Goal: Task Accomplishment & Management: Complete application form

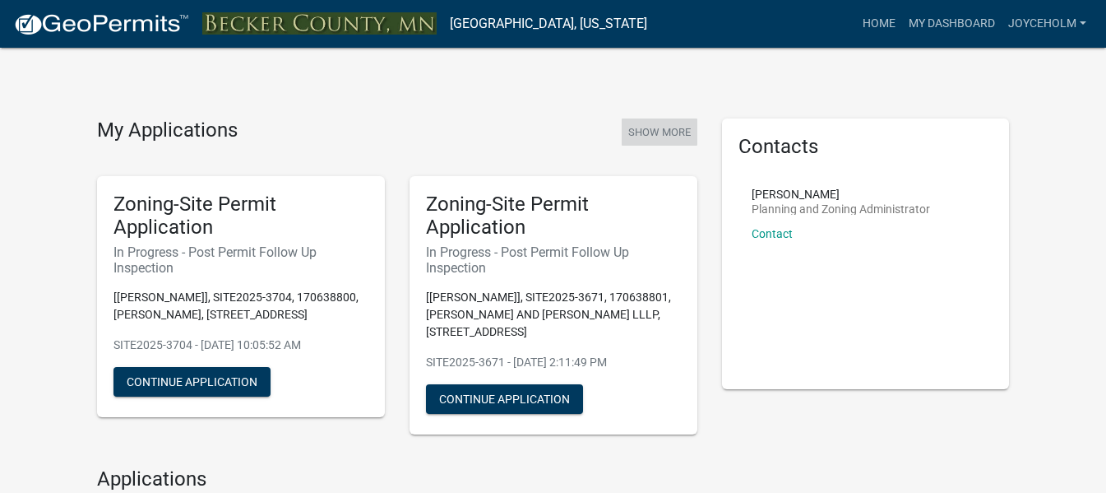
click at [683, 131] on button "Show More" at bounding box center [660, 131] width 76 height 27
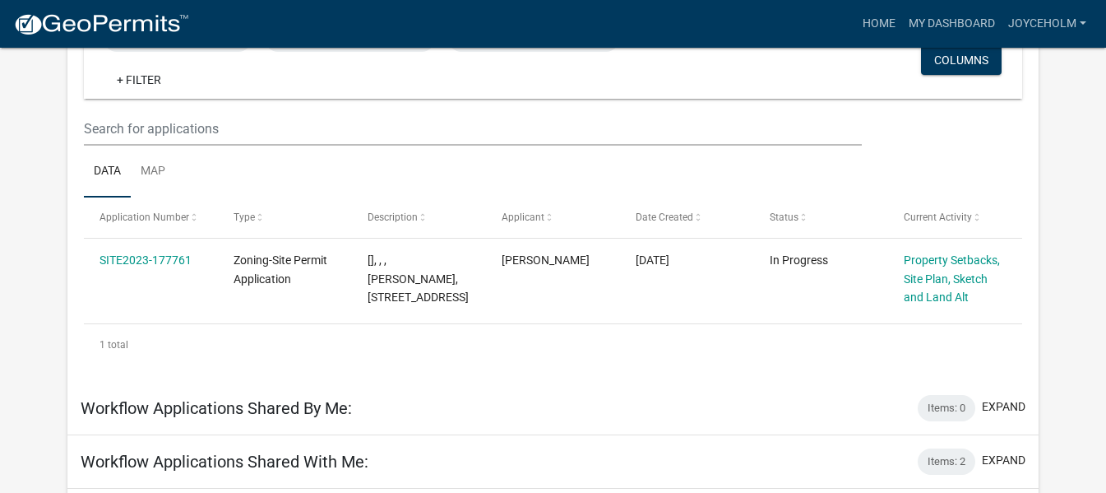
scroll to position [247, 0]
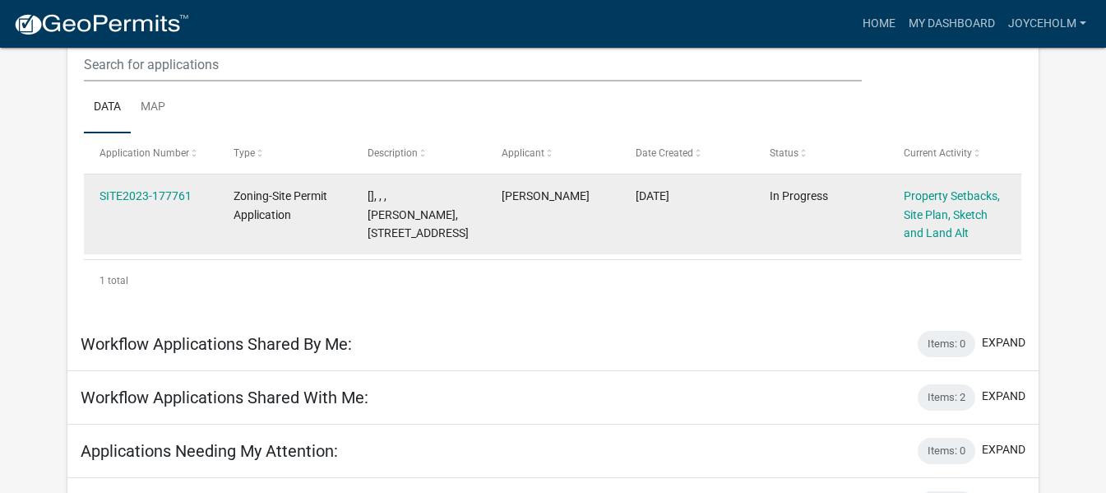
click at [661, 226] on datatable-body-cell "[DATE]" at bounding box center [687, 214] width 134 height 80
click at [139, 189] on link "SITE2023-177761" at bounding box center [146, 195] width 92 height 13
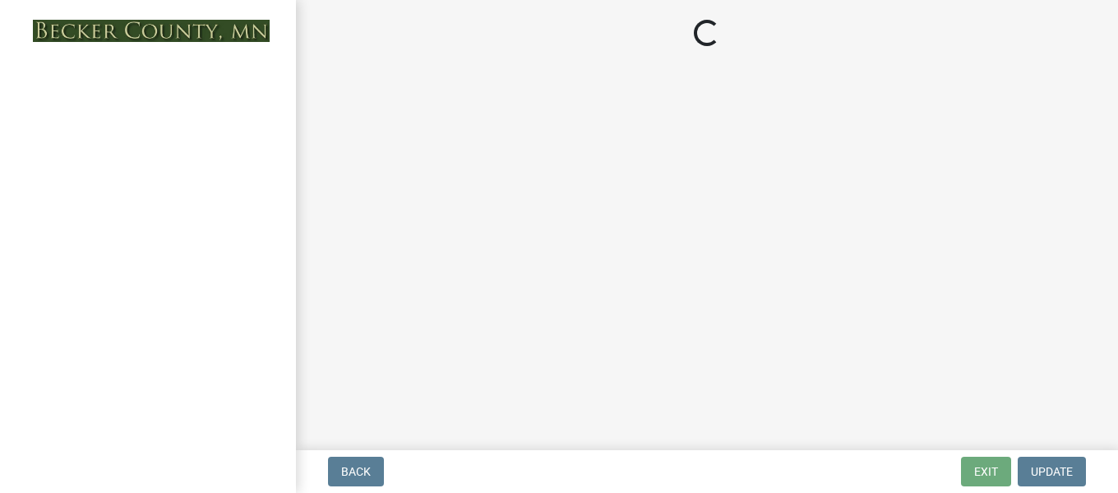
select select "7b13c63f-e699-4112-b373-98fbd28ec536"
select select "72aa7f8a-3d0d-4033-a0bc-c9a2c343b83f"
select select "b56a4575-9846-47cf-8067-c59a4853da22"
select select "12f785fb-c378-4b18-841c-21c73dc99083"
select select "e8ab2dc3-aa3f-46f3-9b4a-37eb25ad84af"
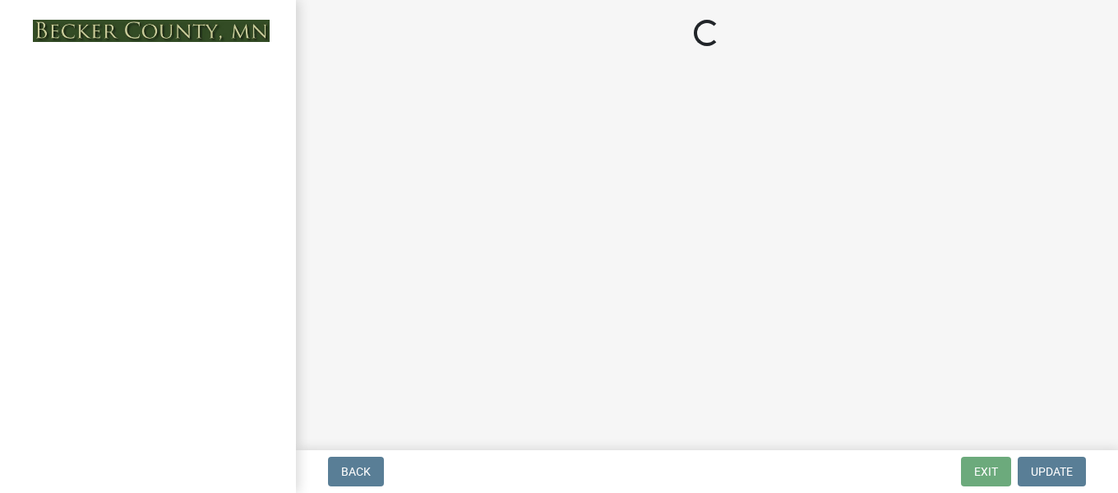
select select "27b2a8b4-abf6-463e-8c0c-7c5d2b4fe26f"
select select "5ad4ab64-b44e-481c-9000-9e5907aa74e1"
select select "3ef6ed64-418f-4dfa-9020-48b6b52c6910"
select select "c8b8ea71-7088-4e87-a493-7bc88cc2835b"
select select "133211ff-91ce-4a0a-9235-b48a7e2069a0"
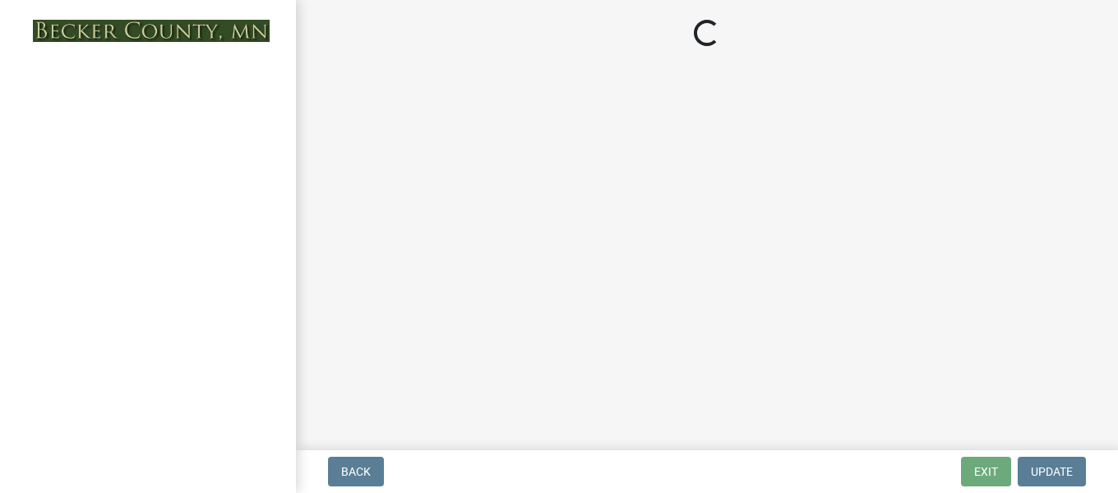
select select "19d13e65-c93d-443e-910a-7a17299544cc"
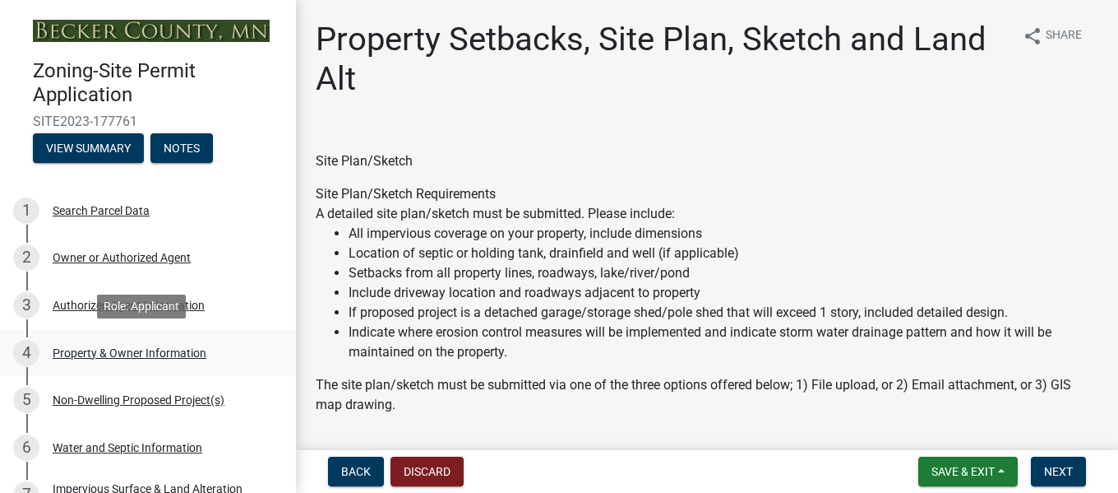
click at [82, 342] on div "4 Property & Owner Information" at bounding box center [141, 353] width 257 height 26
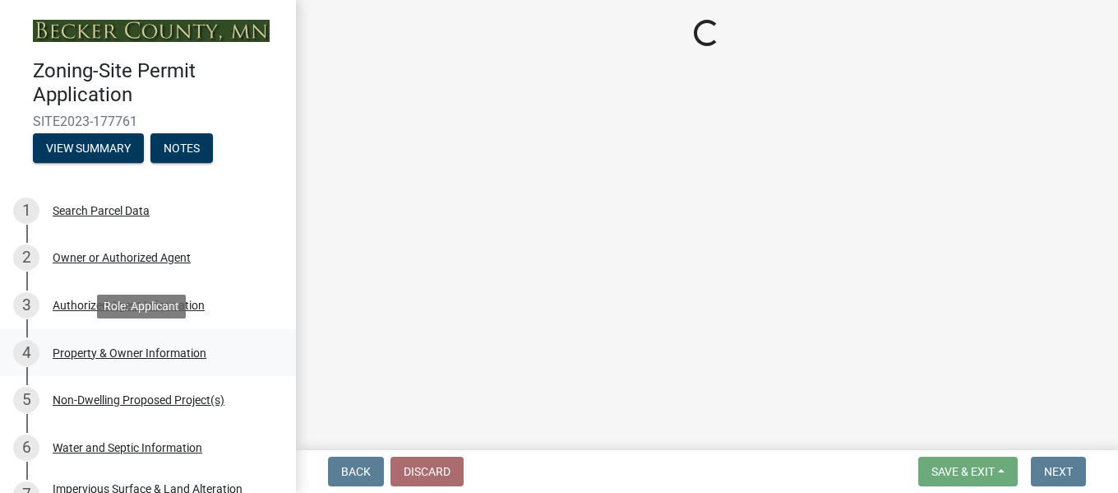
select select "2da4ad59-79e4-4897-a878-b9bb9cb10a27"
select select "951686c9-9b01-4b62-9d6a-ea2b084c9c47"
select select "fcf6d223-6c57-4dc5-b63a-a94704169022"
select select "5a5634ed-f11e-4c7b-90e1-096e6cfd17b9"
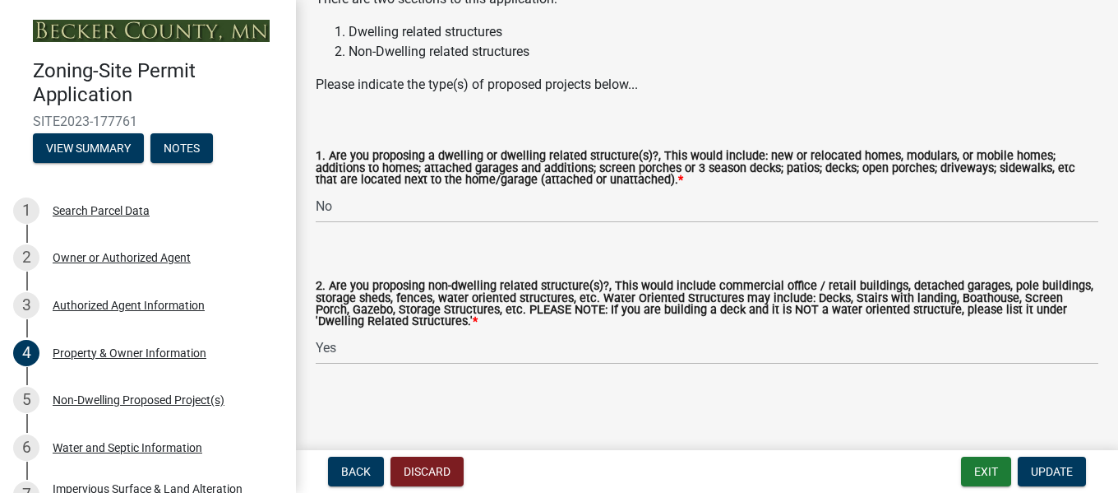
scroll to position [1812, 0]
click at [123, 394] on div "Non-Dwelling Proposed Project(s)" at bounding box center [139, 400] width 172 height 12
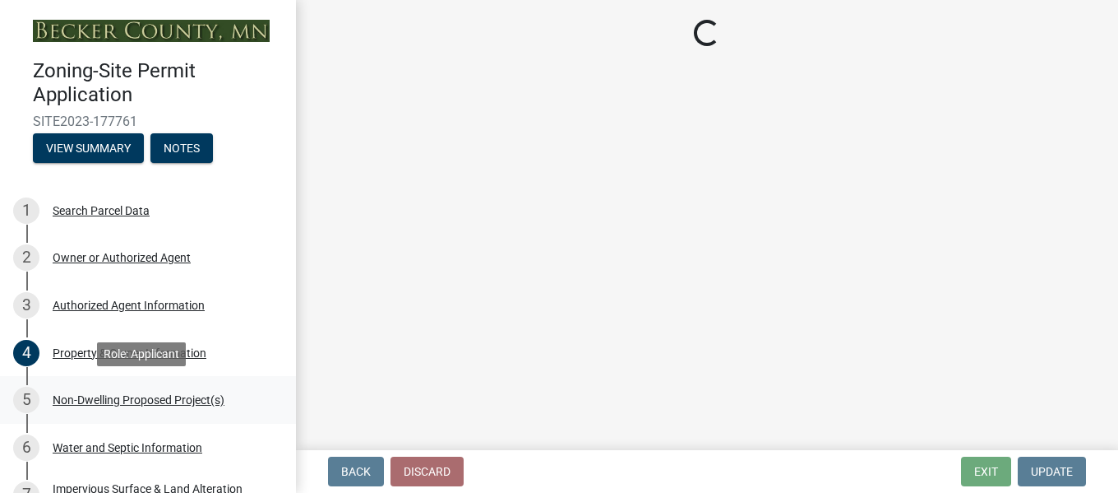
scroll to position [0, 0]
select select "273652f8-2357-47c0-90cc-77e373caeeb7"
select select "3a2d96d3-fd69-4ed9-bae4-7a5aa03a7e58"
select select "c901b724-8e9a-499b-811d-f72064c7192a"
select select "d5258256-81e9-4688-bc84-b01445ee29b6"
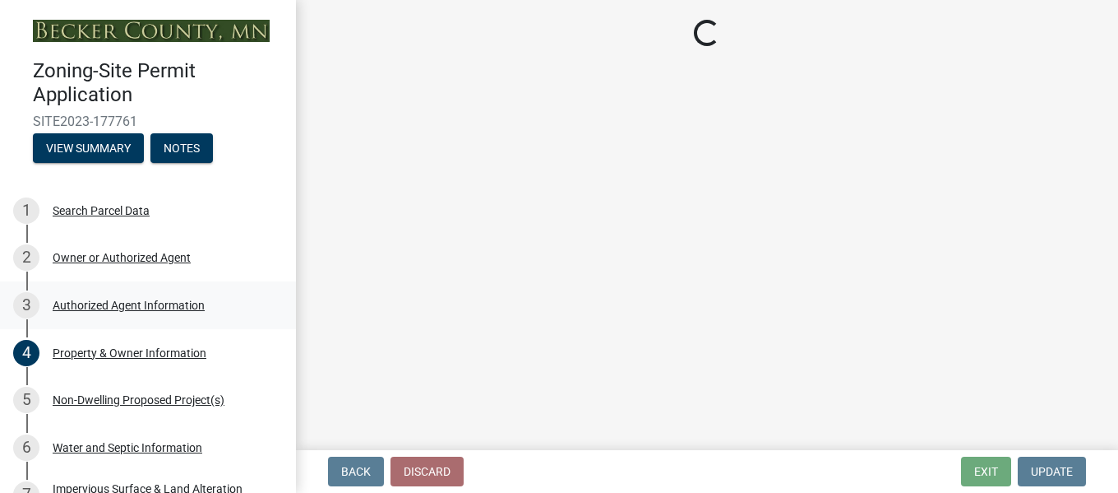
select select "631cb132-8247-428e-8497-89422107eaf4"
select select "00898f61-7ba8-49f3-9ca7-7e396e8a7c45"
select select "3526a977-e5c0-413b-9aee-5386825caf5f"
select select "0b95150f-8a95-4167-ad09-740df48873bc"
select select "a9a8393f-3c28-47b8-b6d9-84c94641c3fc"
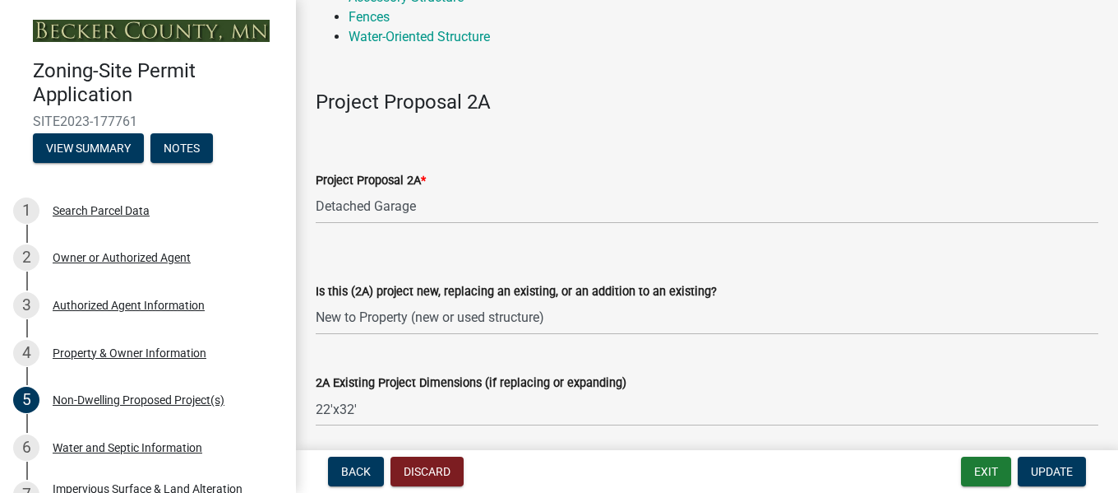
scroll to position [247, 0]
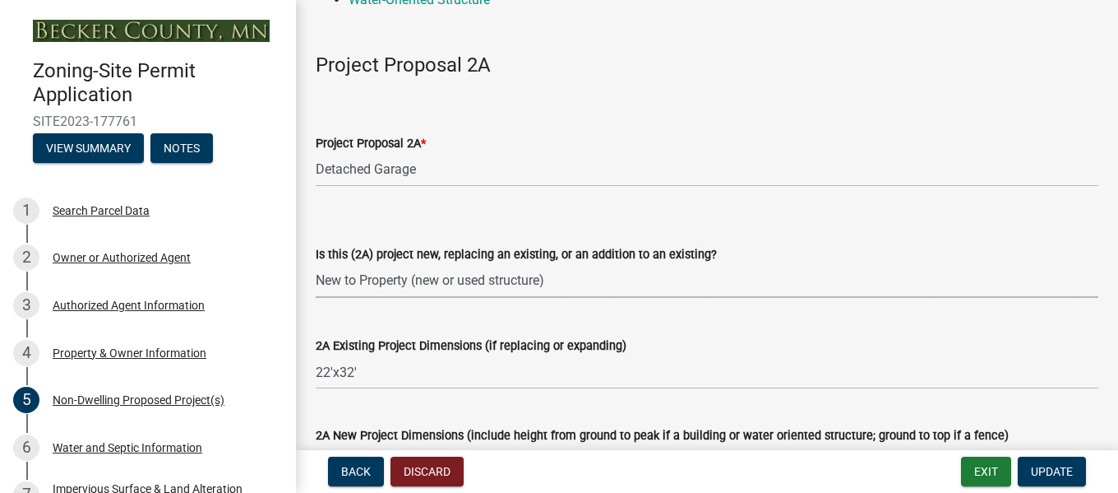
click at [455, 280] on select "Select Item... New to Property (new or used structure) Relocating/moving existi…" at bounding box center [707, 281] width 783 height 34
click at [316, 264] on select "Select Item... New to Property (new or used structure) Relocating/moving existi…" at bounding box center [707, 281] width 783 height 34
select select "68d85482-c11a-4398-9267-999385c995bf"
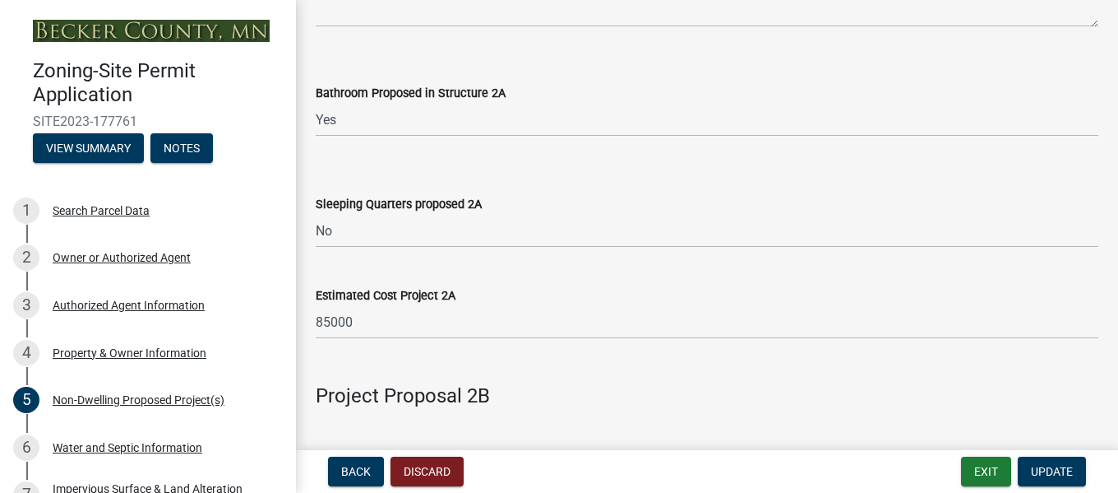
scroll to position [1069, 0]
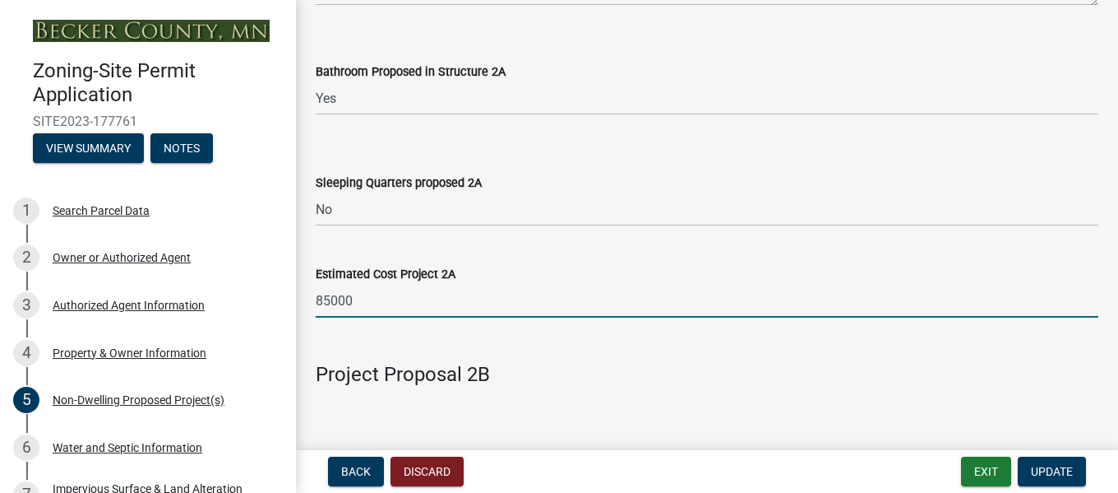
drag, startPoint x: 365, startPoint y: 295, endPoint x: 309, endPoint y: 317, distance: 59.9
click at [309, 317] on div "Estimated Cost Project 2A 85000" at bounding box center [707, 279] width 808 height 76
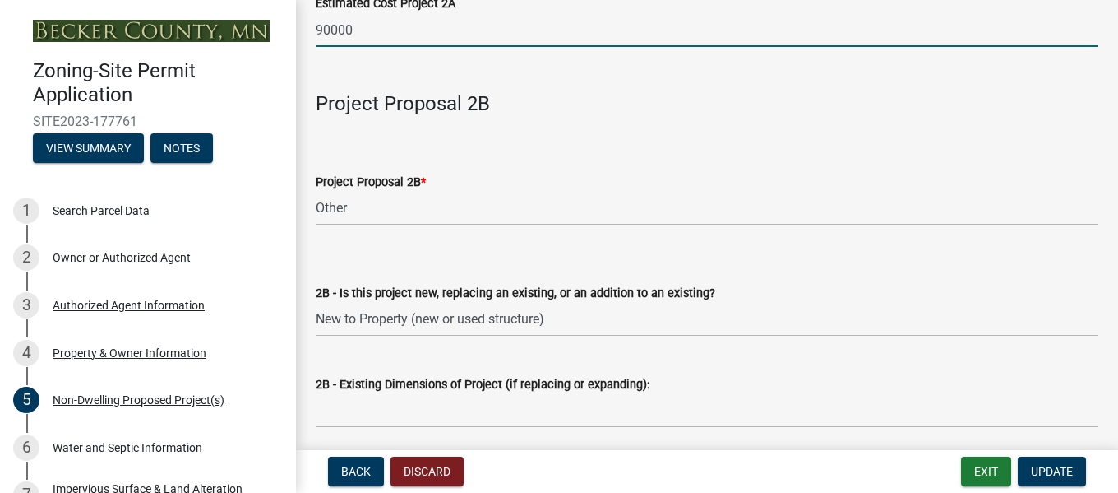
scroll to position [1316, 0]
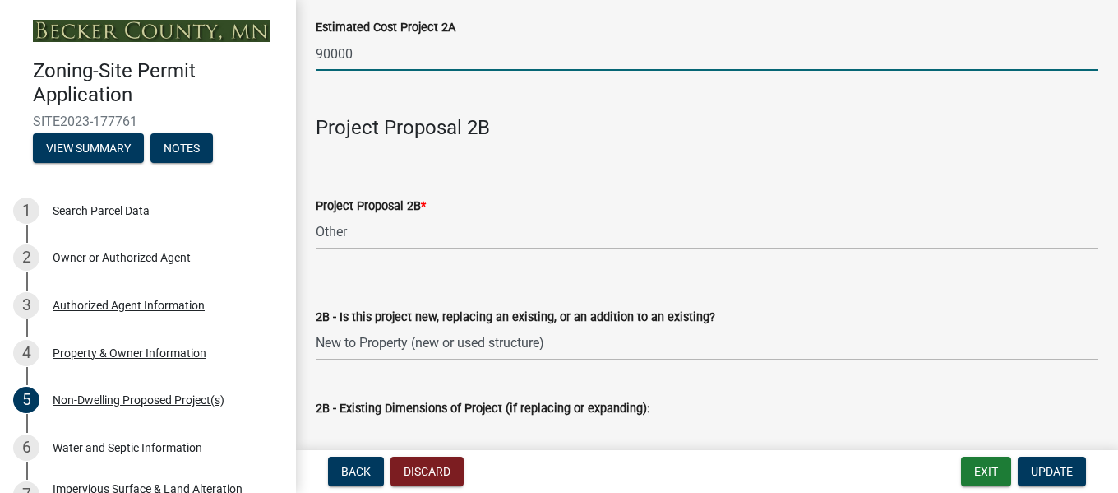
type input "90000"
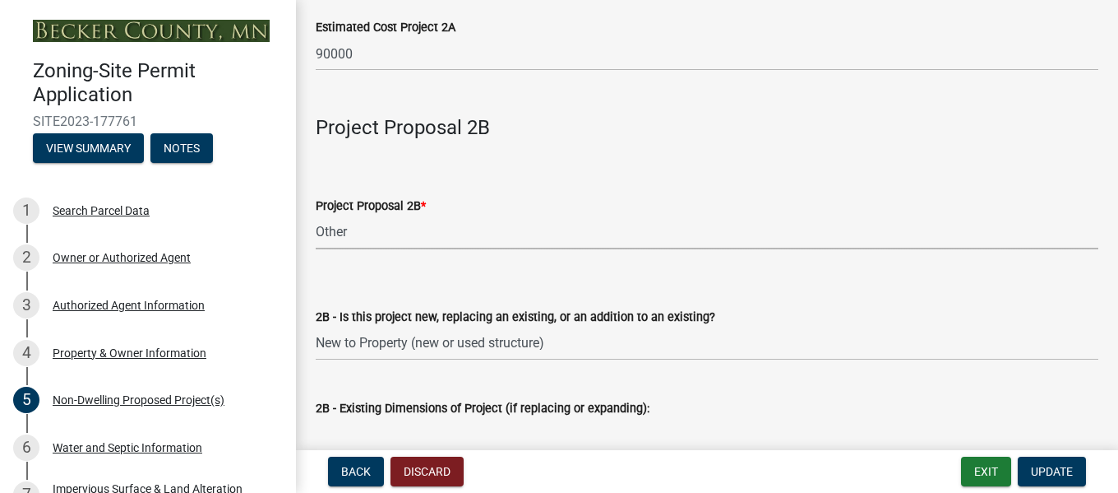
click at [382, 235] on select "Select Item... N/A Commercial Office/Retail Building Detached Garage Pole Build…" at bounding box center [707, 232] width 783 height 34
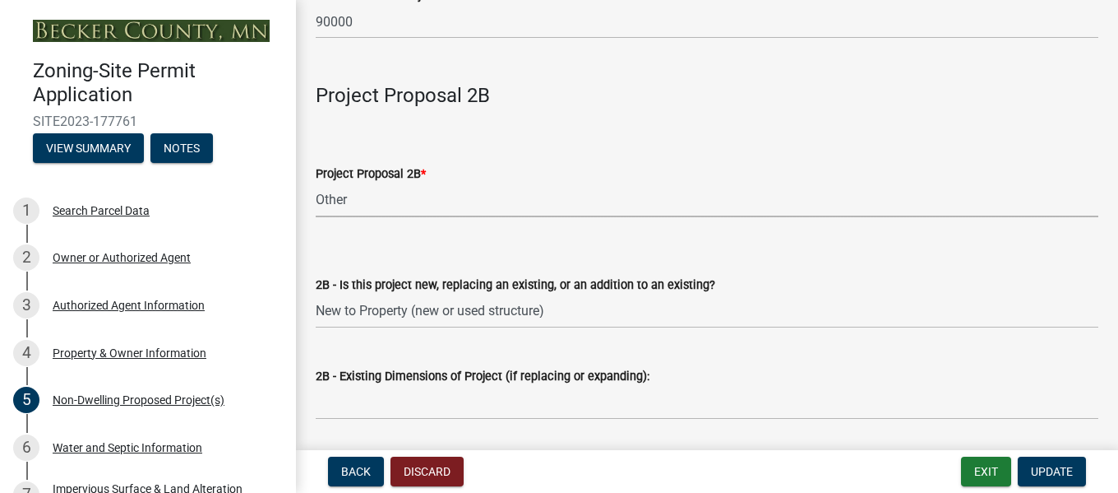
scroll to position [1398, 0]
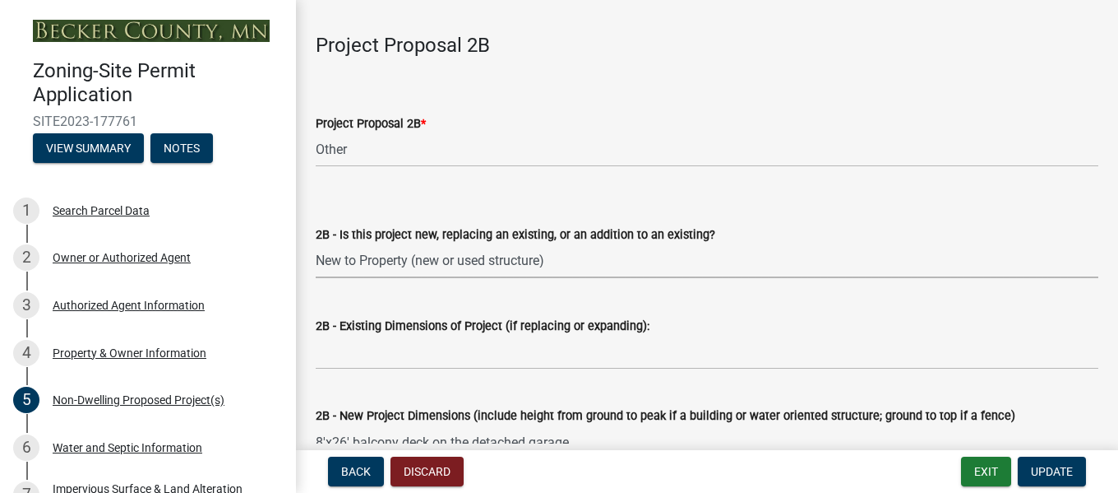
click at [385, 264] on select "Select Item... New to Property (new or used structure) Relocating/moving existi…" at bounding box center [707, 261] width 783 height 34
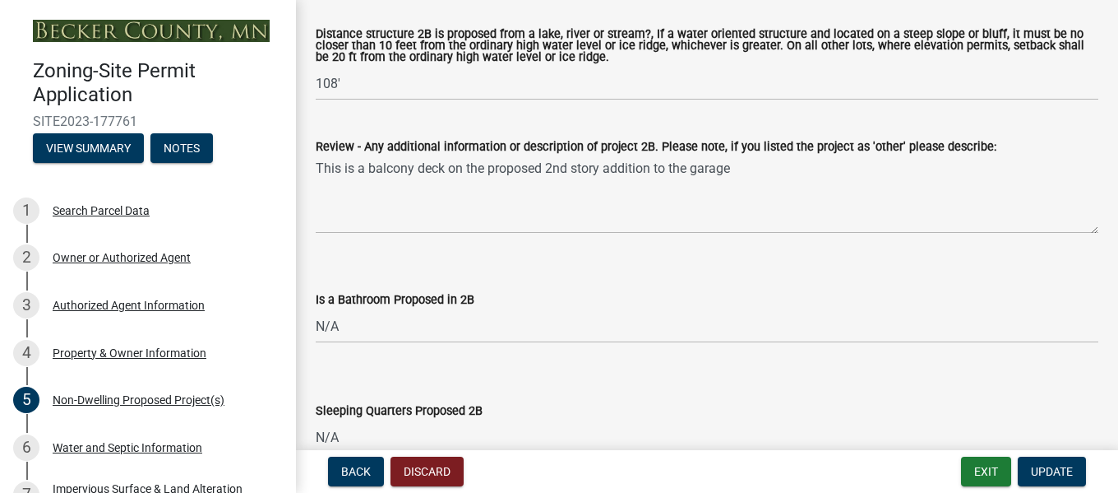
scroll to position [1974, 0]
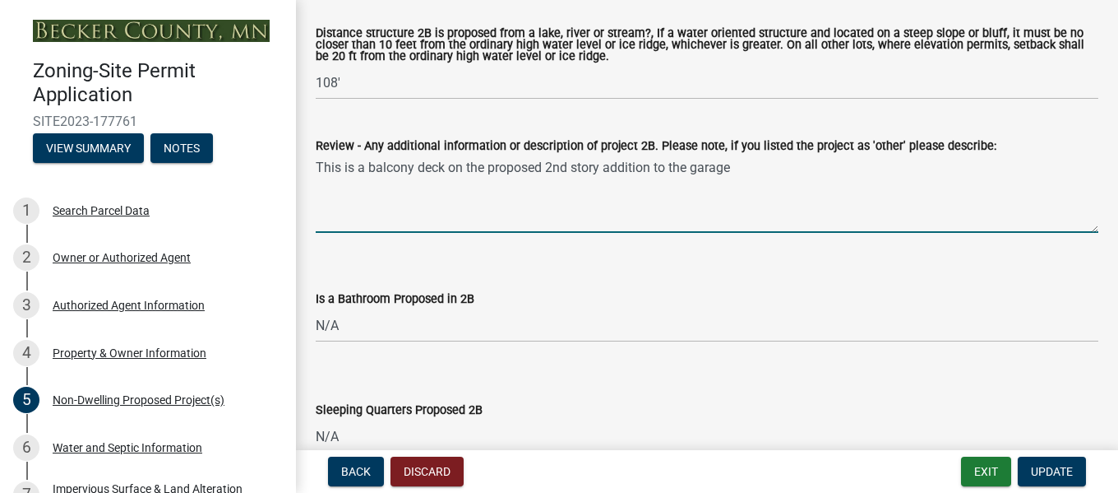
click at [747, 175] on textarea "This is a balcony deck on the proposed 2nd story addition to the garage" at bounding box center [707, 193] width 783 height 77
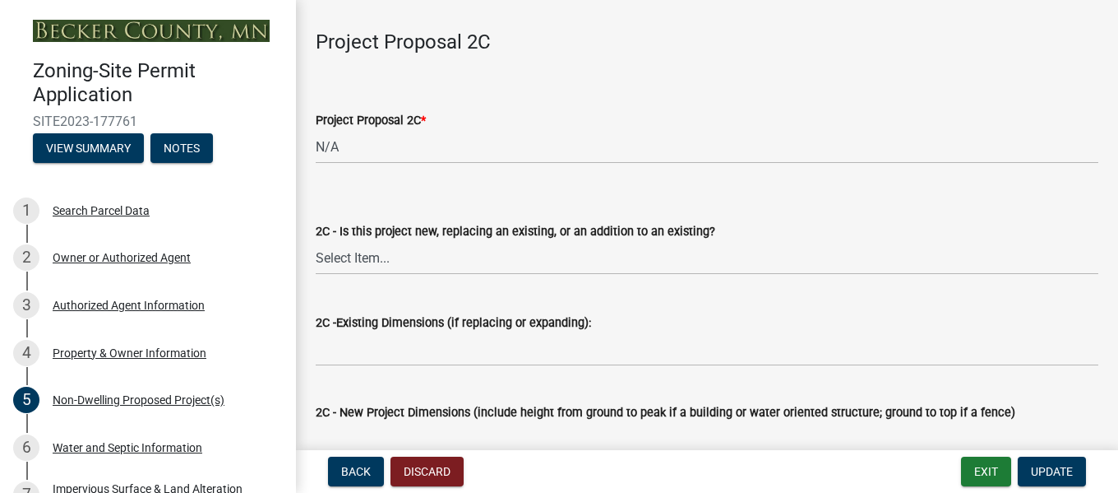
scroll to position [2549, 0]
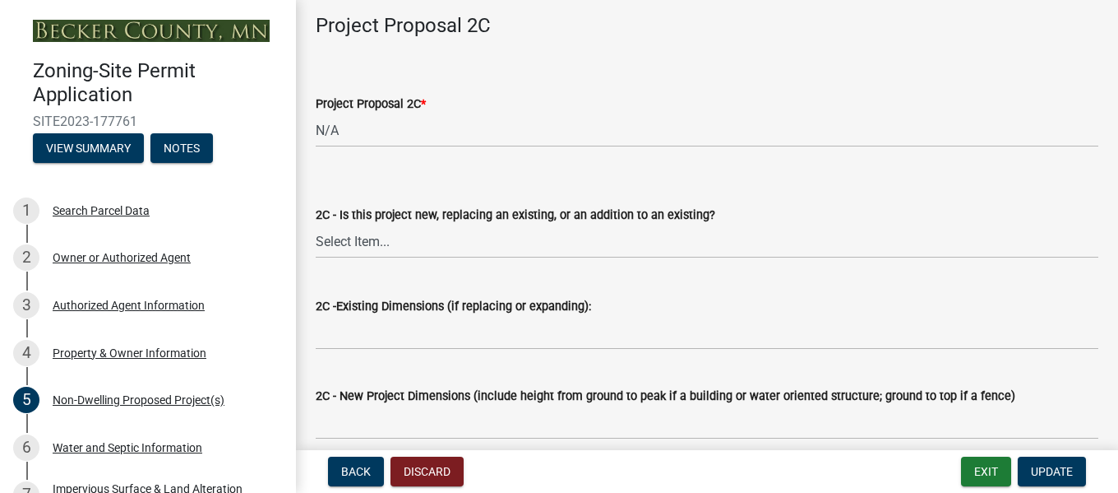
type textarea "This is a balcony deck on the lakeside of the new proposed detached garage."
click at [340, 140] on select "Select Item... N/A Commercial Office/Retail Building Detached Garage Pole Build…" at bounding box center [707, 130] width 783 height 34
click at [316, 117] on select "Select Item... N/A Commercial Office/Retail Building Detached Garage Pole Build…" at bounding box center [707, 130] width 783 height 34
select select "e62d2446-d9c7-4970-9fab-0f1dd7e821ee"
click at [358, 248] on select "Select Item... New to Property (new or used structure) Relocating/moving existi…" at bounding box center [707, 242] width 783 height 34
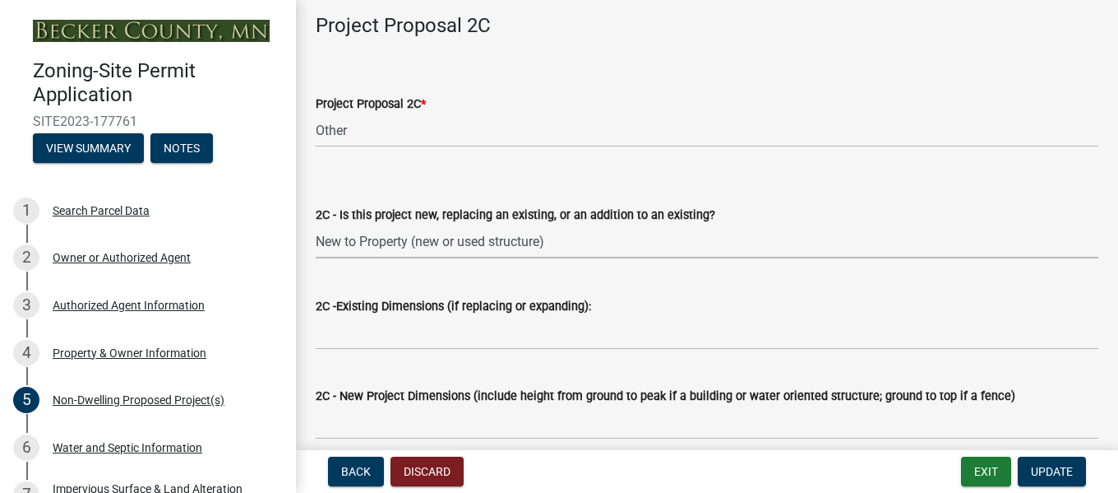
click at [316, 228] on select "Select Item... New to Property (new or used structure) Relocating/moving existi…" at bounding box center [707, 242] width 783 height 34
select select "a7383203-7c65-42b7-93a7-fe526d73266a"
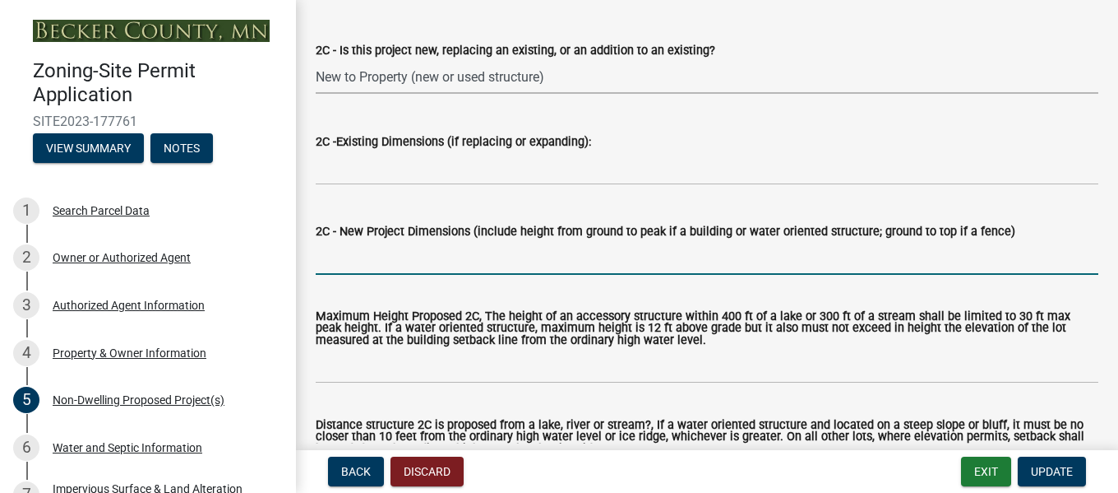
click at [323, 270] on input "2C - New Project Dimensions (include height from ground to peak if a building o…" at bounding box center [707, 258] width 783 height 34
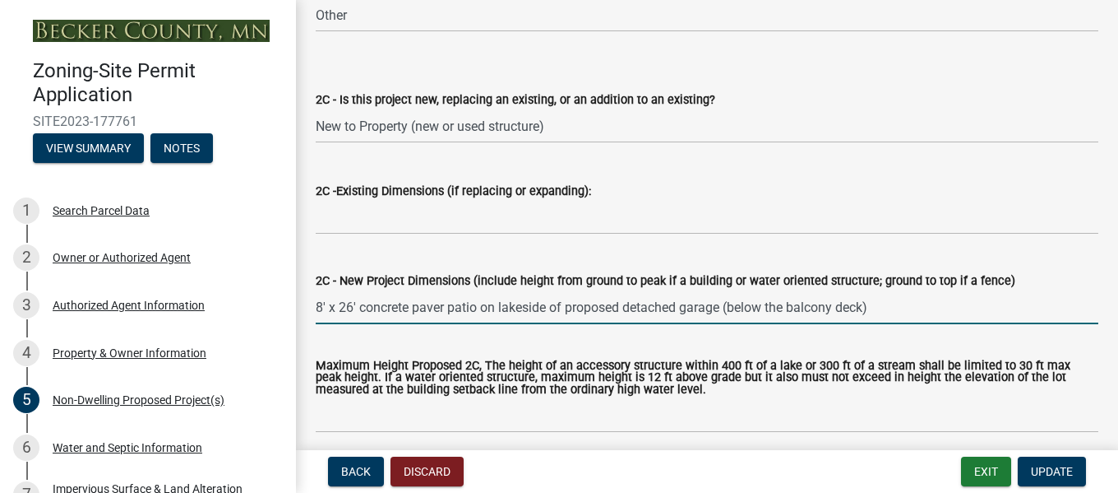
scroll to position [2878, 0]
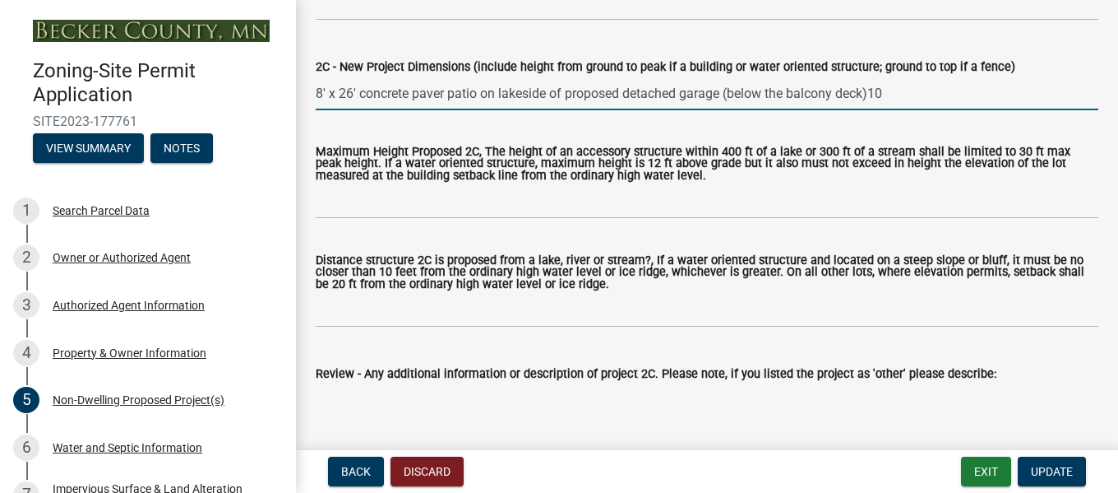
type input "8' x 26' concrete paver patio on lakeside of proposed detached garage (below th…"
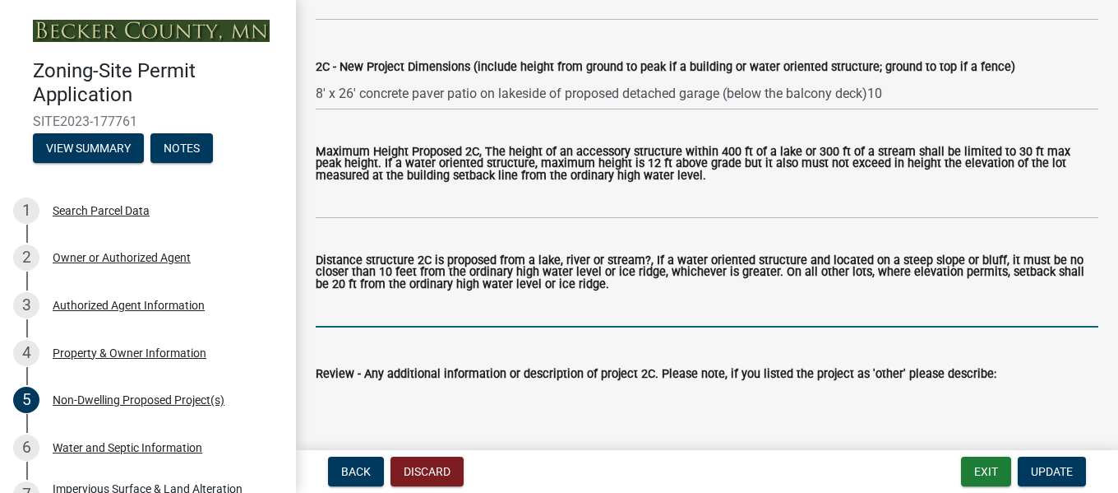
click at [367, 323] on input "Distance structure 2C is proposed from a lake, river or stream?, If a water ori…" at bounding box center [707, 311] width 783 height 34
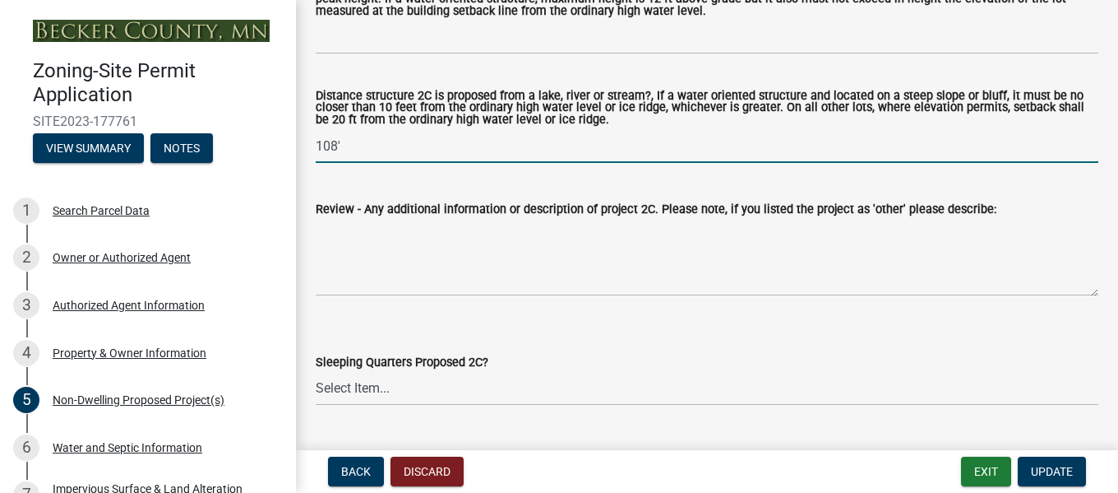
scroll to position [3125, 0]
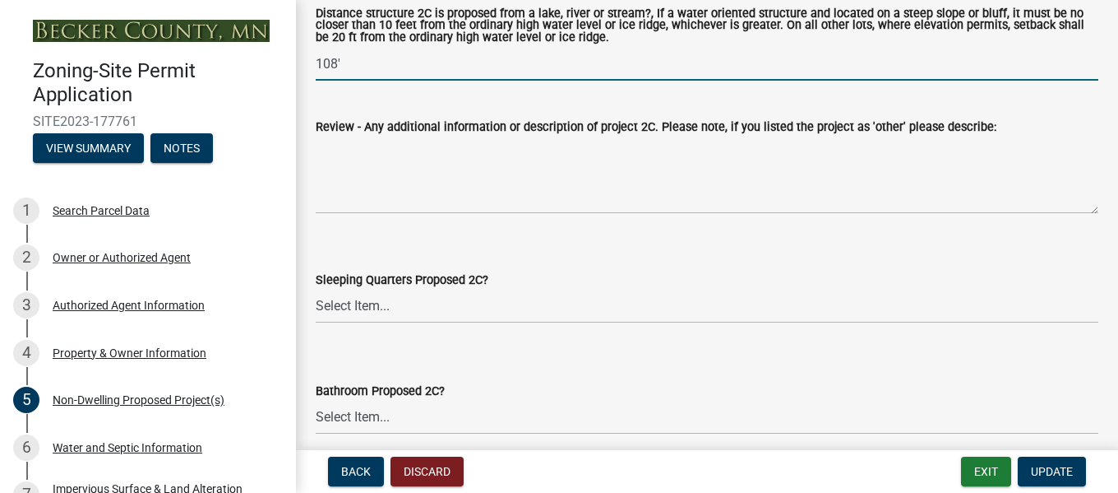
type input "108'"
click at [343, 307] on select "Select Item... N/A Yes No" at bounding box center [707, 306] width 783 height 34
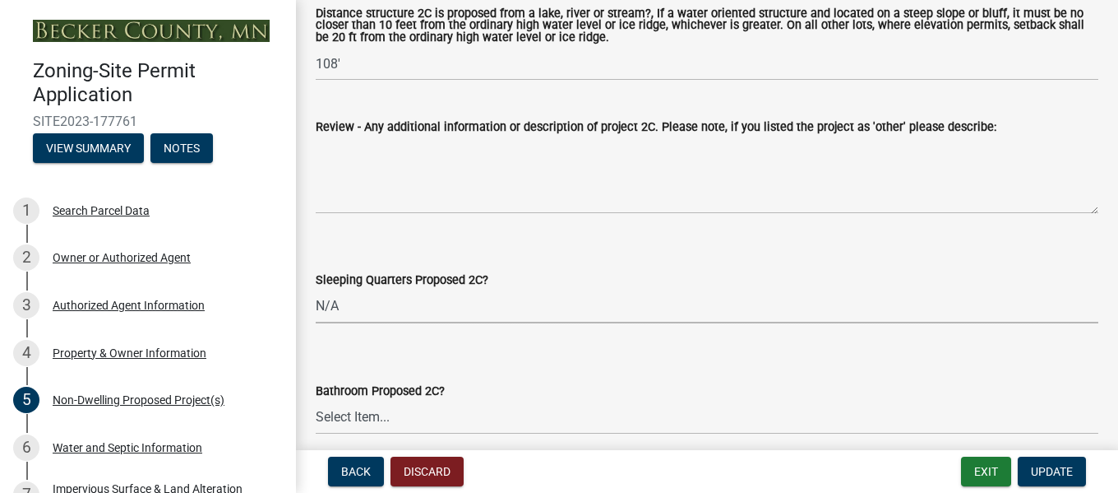
click at [316, 294] on select "Select Item... N/A Yes No" at bounding box center [707, 306] width 783 height 34
select select "e7c102df-bb25-48e4-a306-d740a3d6a2ce"
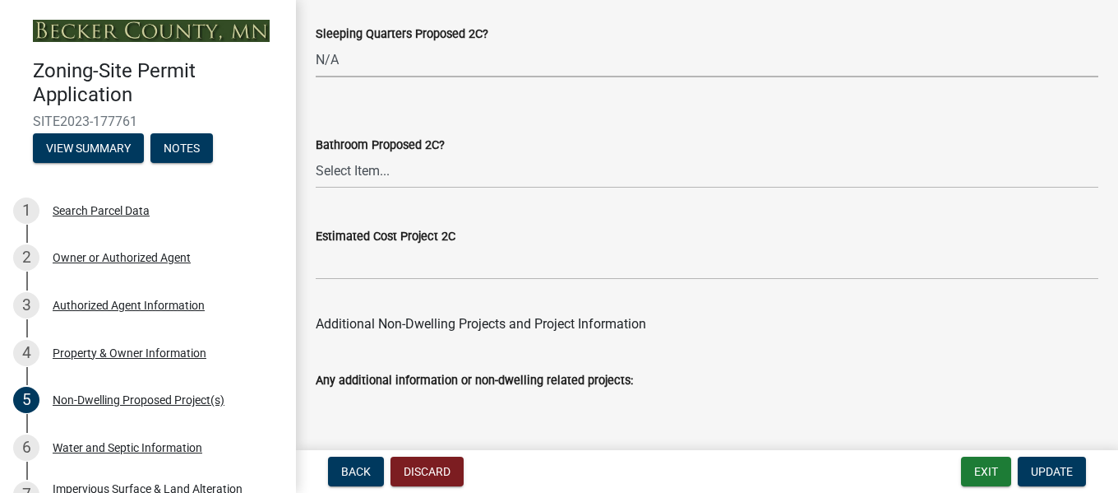
scroll to position [3372, 0]
click at [328, 175] on select "Select Item... N/A Yes No" at bounding box center [707, 171] width 783 height 34
click at [316, 158] on select "Select Item... N/A Yes No" at bounding box center [707, 171] width 783 height 34
select select "44b5dfa8-51a9-49f5-9ebb-999dc612c890"
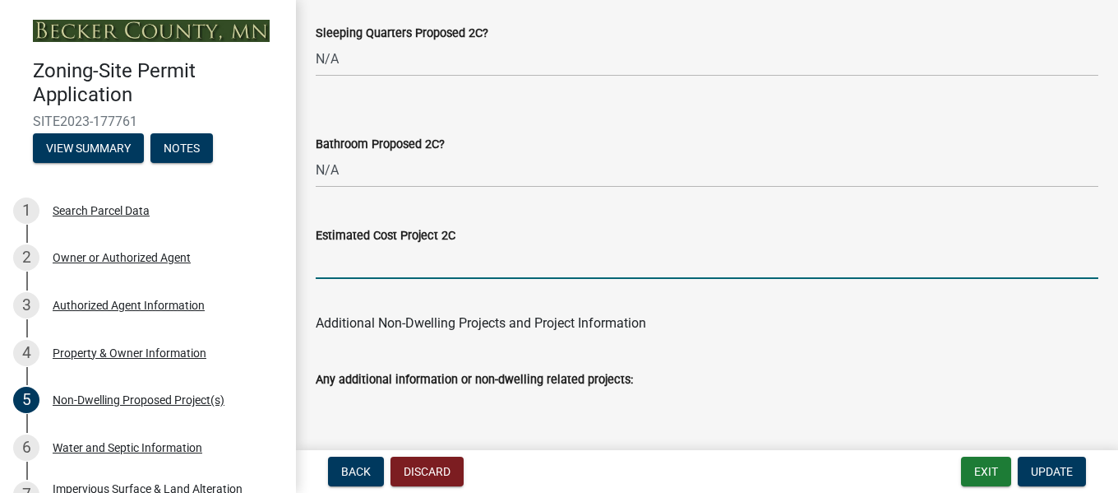
click at [377, 264] on input "text" at bounding box center [707, 262] width 783 height 34
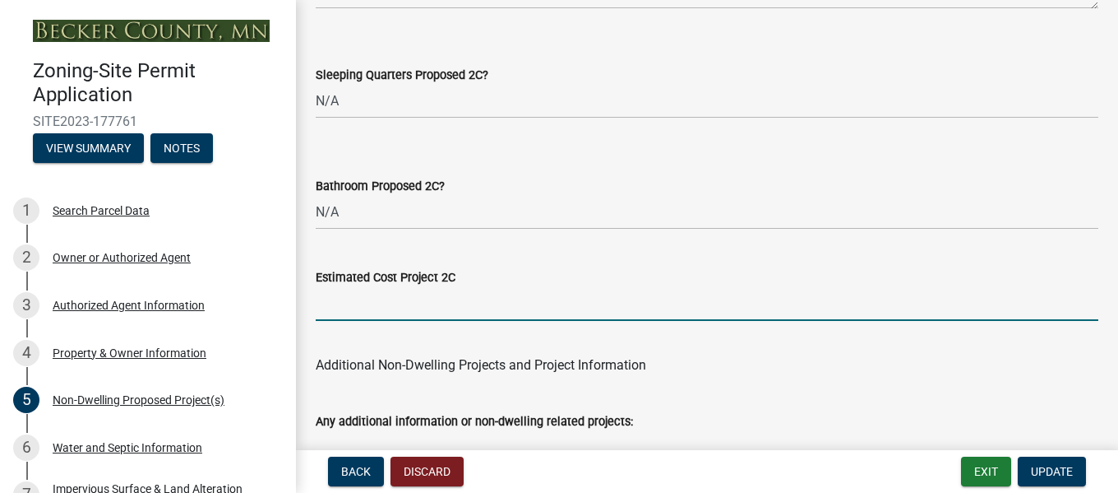
scroll to position [3454, 0]
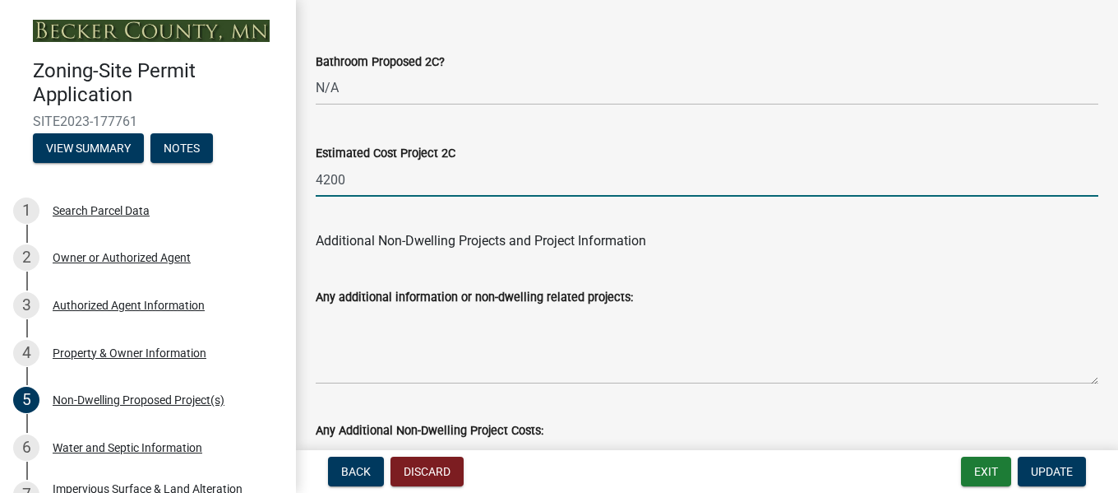
type input "4200"
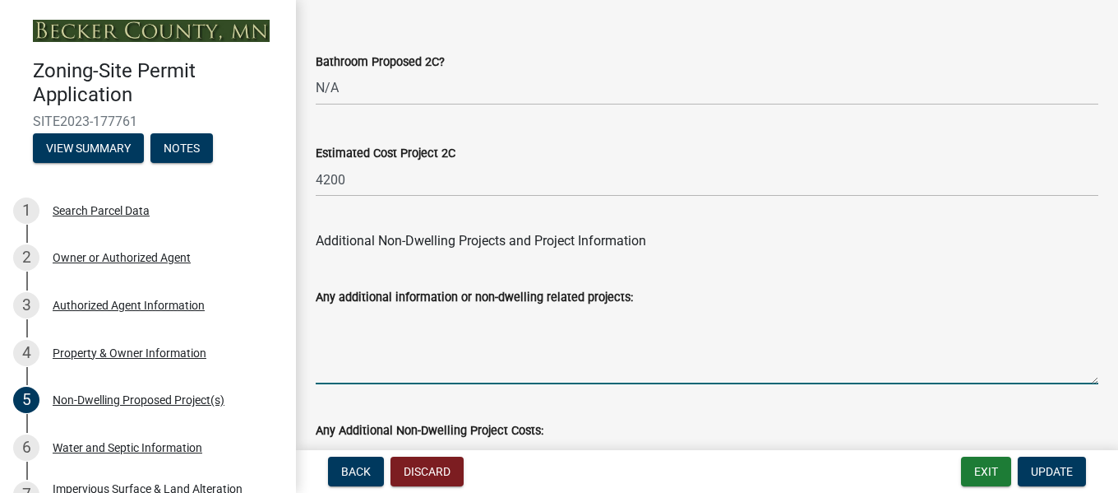
click at [413, 331] on textarea "Any additional information or non-dwelling related projects:" at bounding box center [707, 345] width 783 height 77
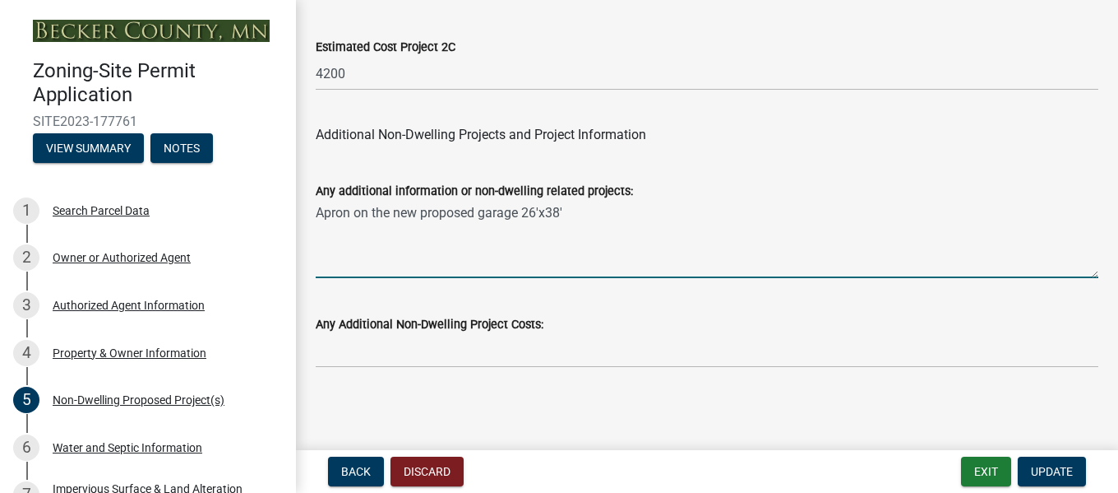
scroll to position [3568, 0]
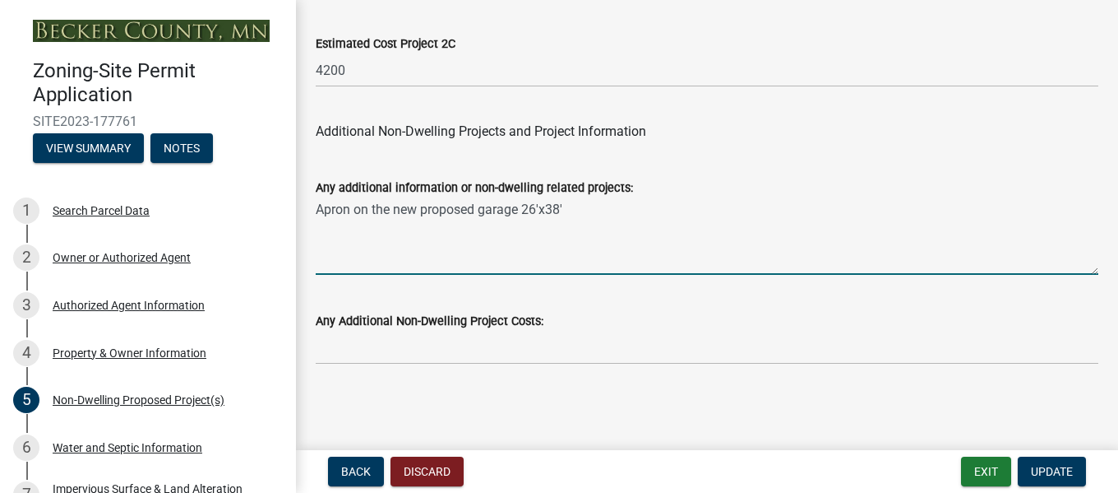
type textarea "Apron on the new proposed garage 26'x38'"
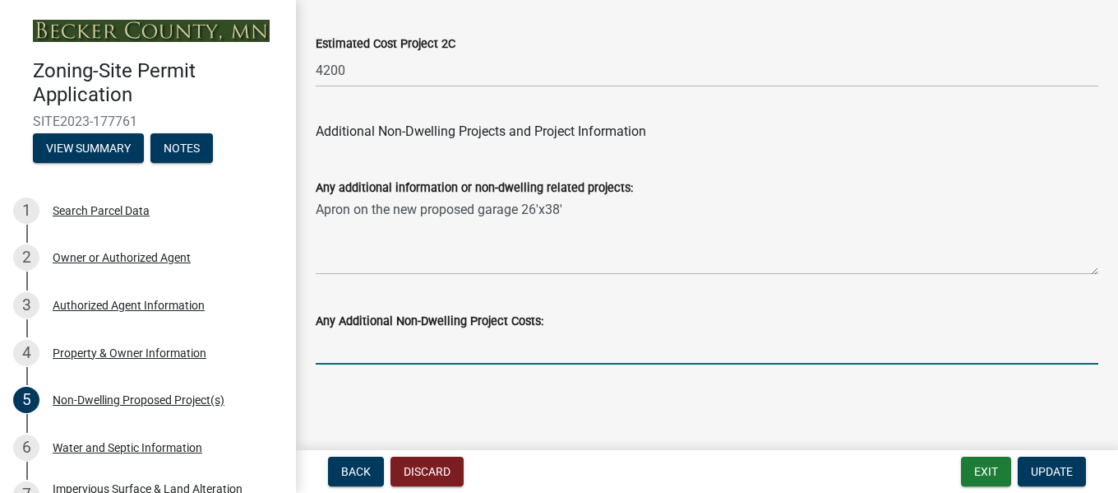
click at [340, 350] on input "text" at bounding box center [707, 348] width 783 height 34
type input "10000"
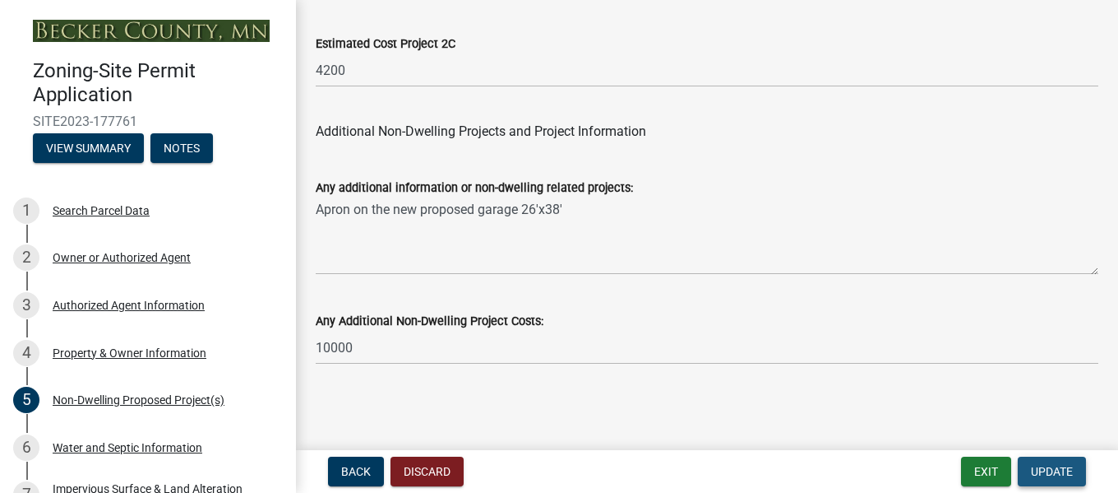
click at [1052, 465] on span "Update" at bounding box center [1052, 471] width 42 height 13
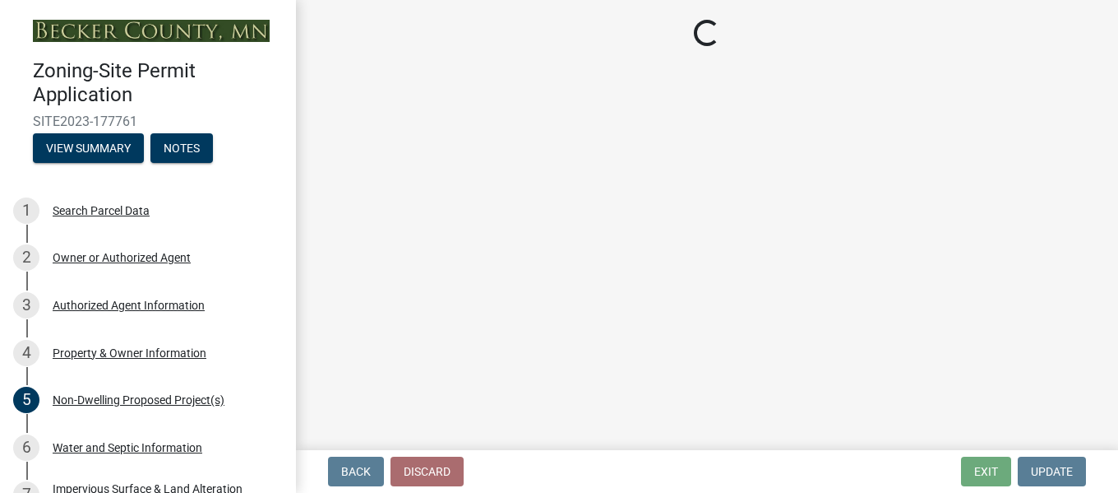
select select "7b13c63f-e699-4112-b373-98fbd28ec536"
select select "72aa7f8a-3d0d-4033-a0bc-c9a2c343b83f"
select select "b56a4575-9846-47cf-8067-c59a4853da22"
select select "12f785fb-c378-4b18-841c-21c73dc99083"
select select "e8ab2dc3-aa3f-46f3-9b4a-37eb25ad84af"
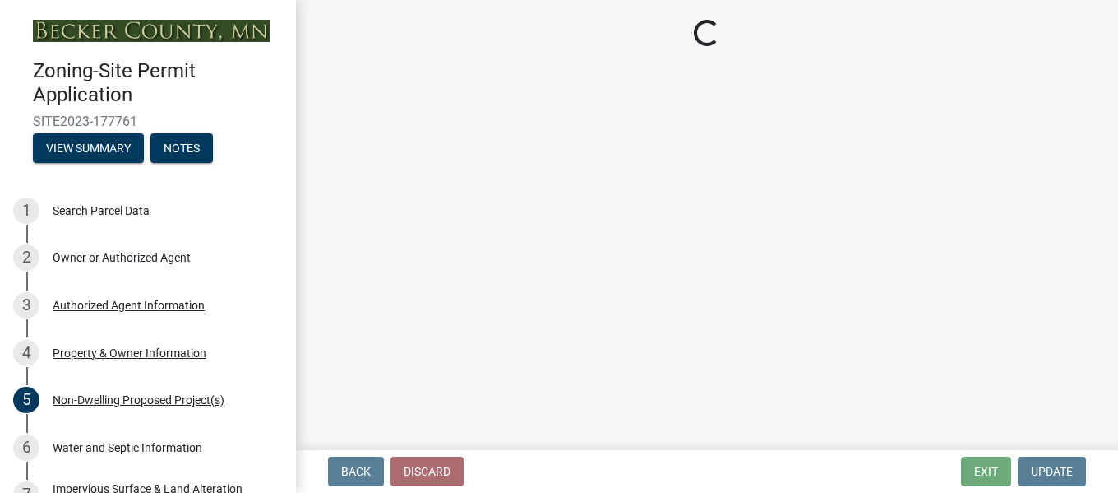
select select "27b2a8b4-abf6-463e-8c0c-7c5d2b4fe26f"
select select "5ad4ab64-b44e-481c-9000-9e5907aa74e1"
select select "3ef6ed64-418f-4dfa-9020-48b6b52c6910"
select select "c8b8ea71-7088-4e87-a493-7bc88cc2835b"
select select "133211ff-91ce-4a0a-9235-b48a7e2069a0"
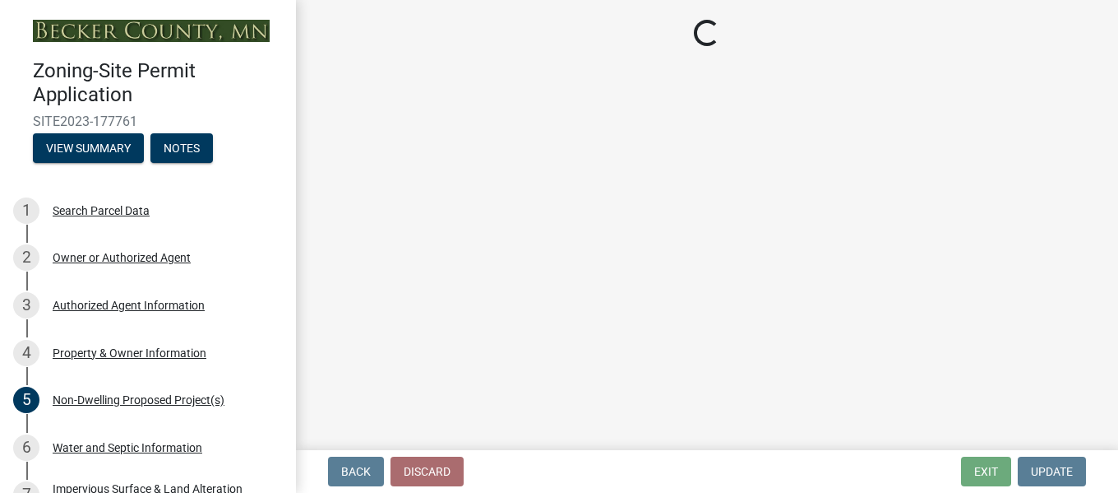
select select "19d13e65-c93d-443e-910a-7a17299544cc"
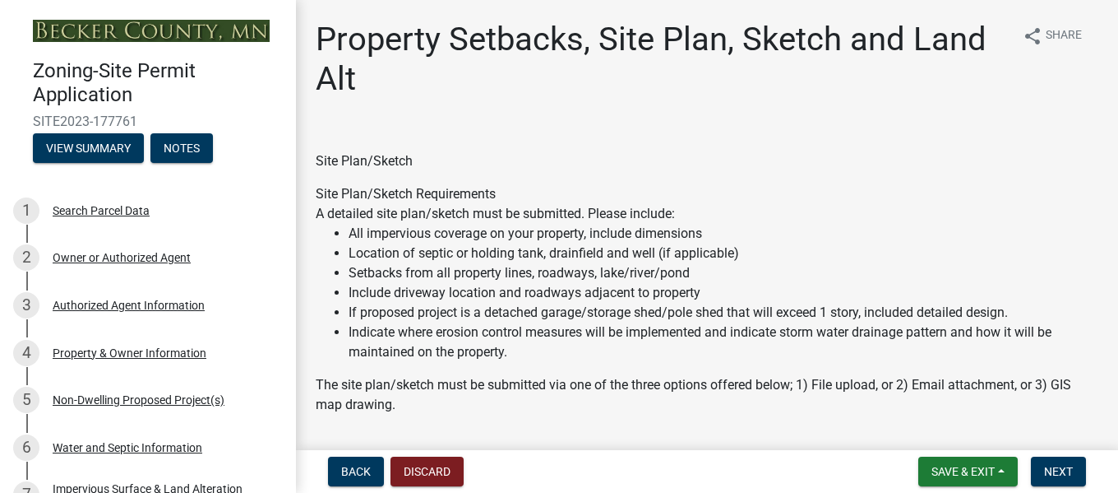
click at [830, 483] on div "Back Discard Save & Exit Save Save & Exit Next" at bounding box center [707, 471] width 796 height 30
click at [951, 467] on span "Save & Exit" at bounding box center [963, 471] width 63 height 13
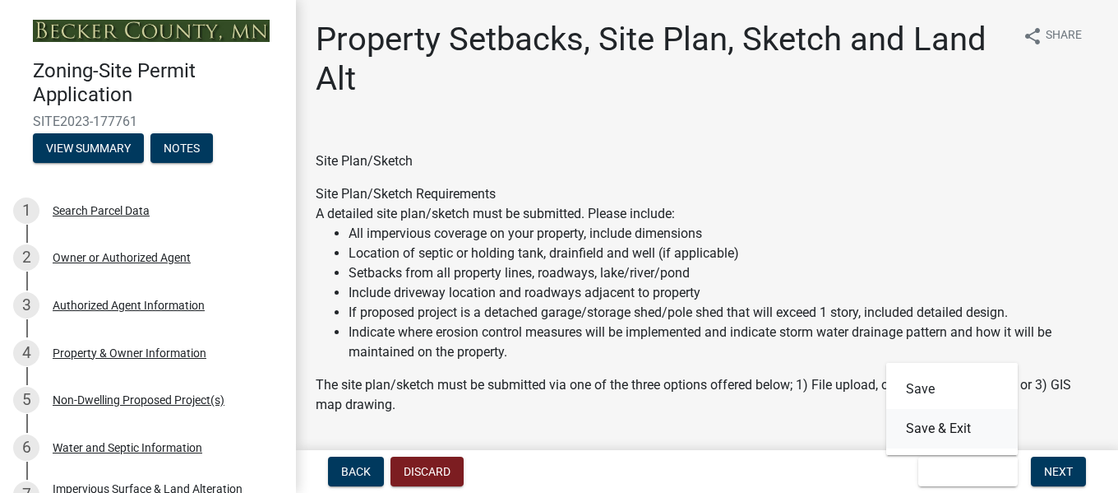
click at [946, 438] on button "Save & Exit" at bounding box center [953, 428] width 132 height 39
